Goal: Navigation & Orientation: Understand site structure

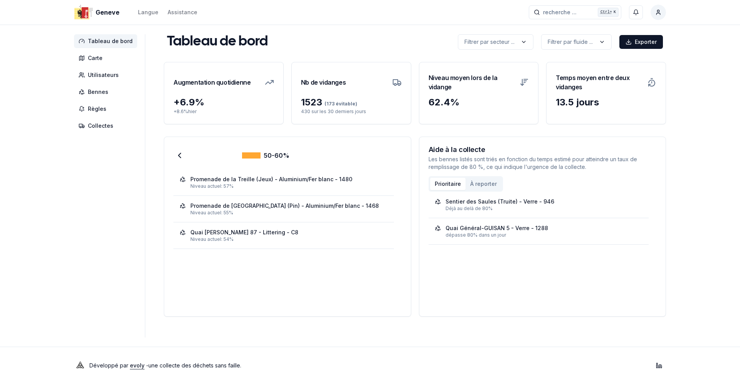
click at [119, 42] on span "Tableau de bord" at bounding box center [110, 41] width 45 height 8
click at [98, 42] on span "Tableau de bord" at bounding box center [110, 41] width 45 height 8
click at [92, 59] on span "Carte" at bounding box center [95, 58] width 15 height 8
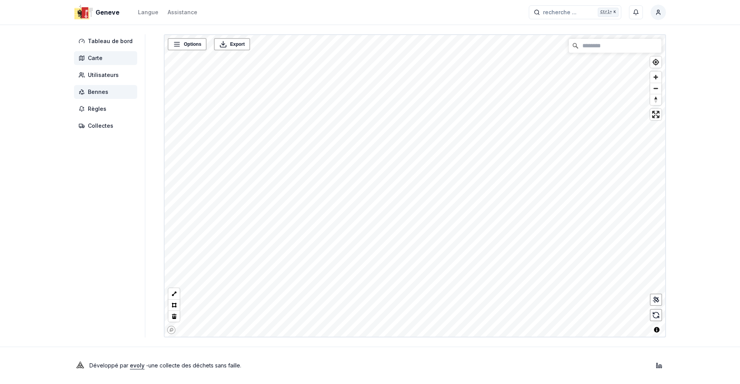
click at [100, 95] on span "Bennes" at bounding box center [98, 92] width 20 height 8
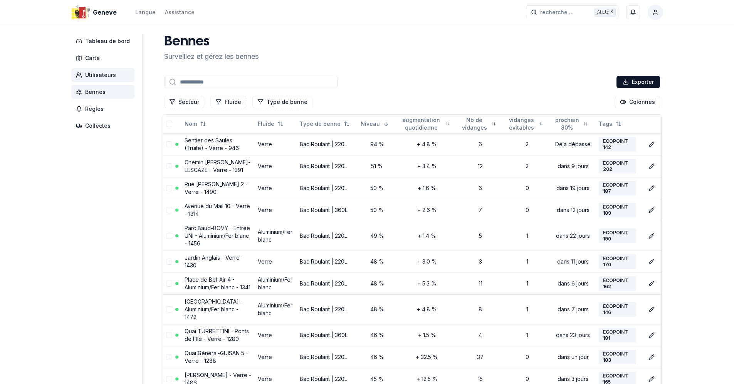
click at [99, 75] on span "Utilisateurs" at bounding box center [100, 75] width 31 height 8
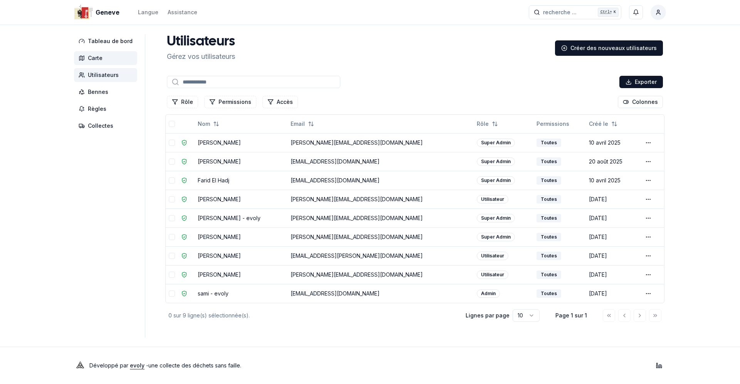
click at [95, 58] on span "Carte" at bounding box center [95, 58] width 15 height 8
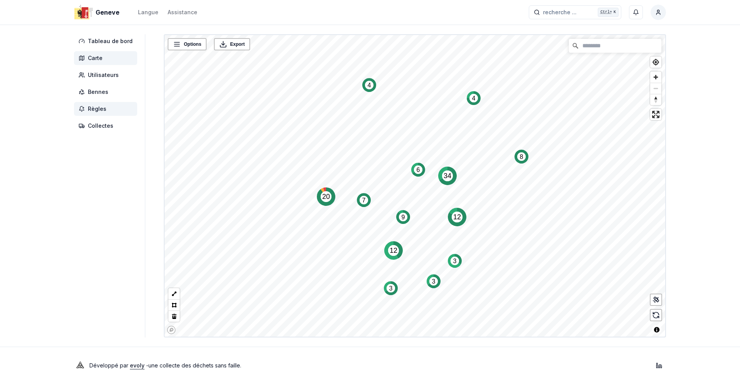
click at [96, 106] on span "Règles" at bounding box center [97, 109] width 18 height 8
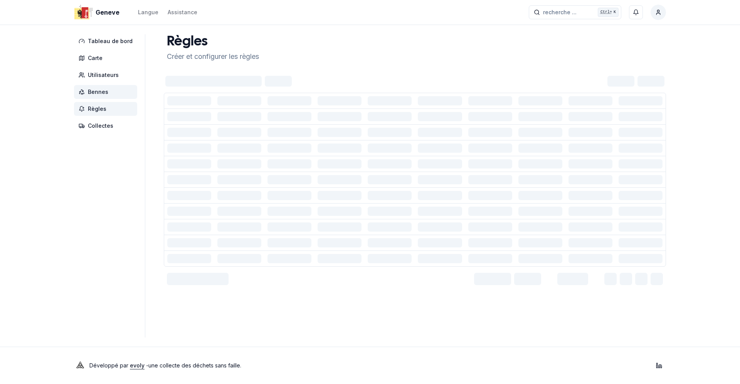
click at [98, 91] on span "Bennes" at bounding box center [98, 92] width 20 height 8
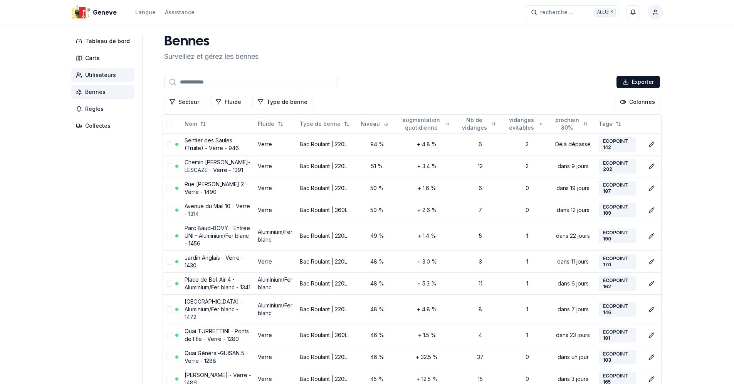
click at [99, 74] on span "Utilisateurs" at bounding box center [100, 75] width 31 height 8
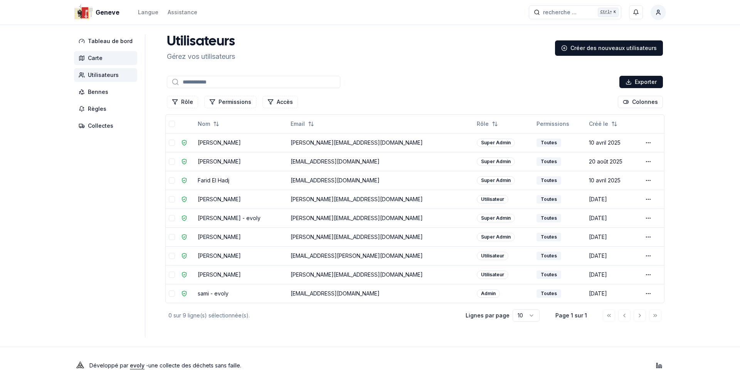
click at [98, 58] on span "Carte" at bounding box center [95, 58] width 15 height 8
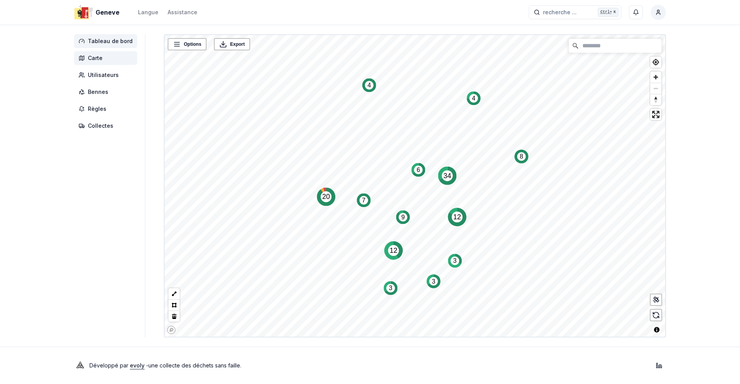
click at [103, 37] on span "Tableau de bord" at bounding box center [110, 41] width 45 height 8
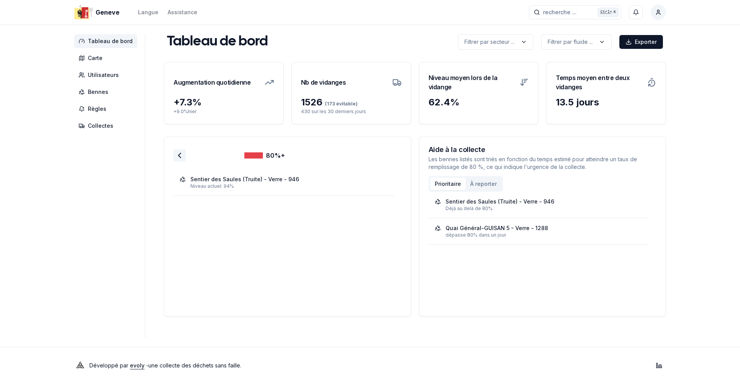
click at [180, 161] on div at bounding box center [179, 155] width 12 height 12
click at [178, 157] on polyline at bounding box center [179, 155] width 2 height 5
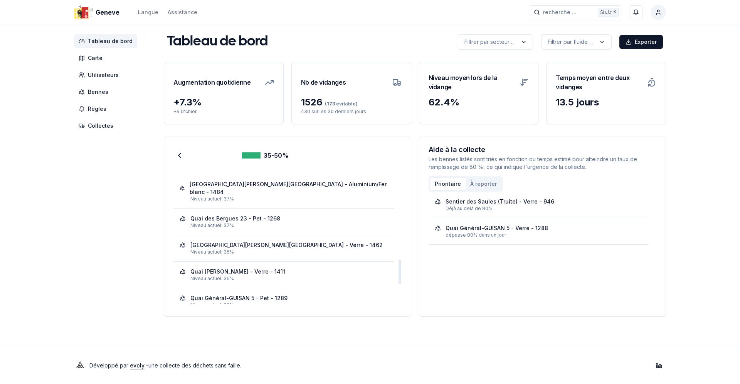
scroll to position [501, 0]
click at [180, 155] on icon at bounding box center [179, 155] width 9 height 9
